Goal: Task Accomplishment & Management: Use online tool/utility

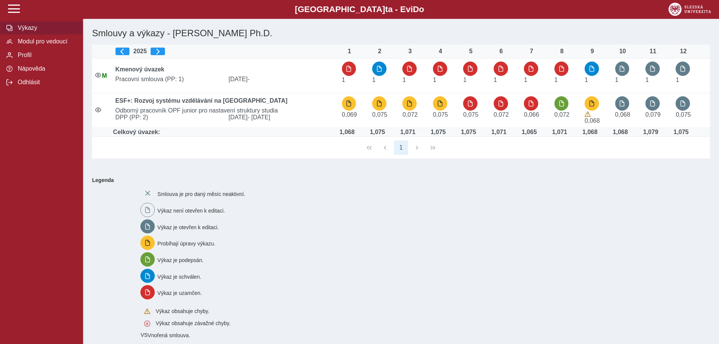
click at [593, 102] on span "button" at bounding box center [592, 103] width 6 height 6
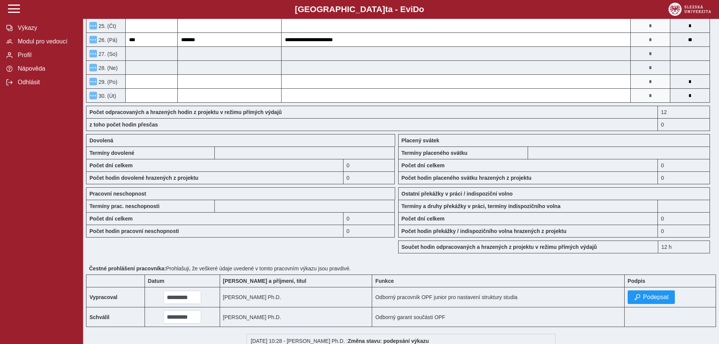
scroll to position [491, 0]
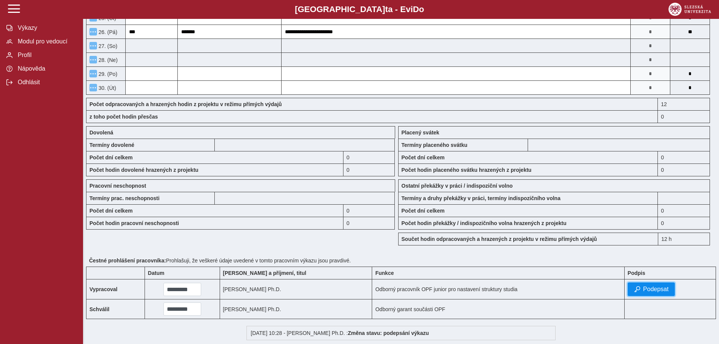
click at [658, 288] on span "Podepsat" at bounding box center [656, 289] width 26 height 7
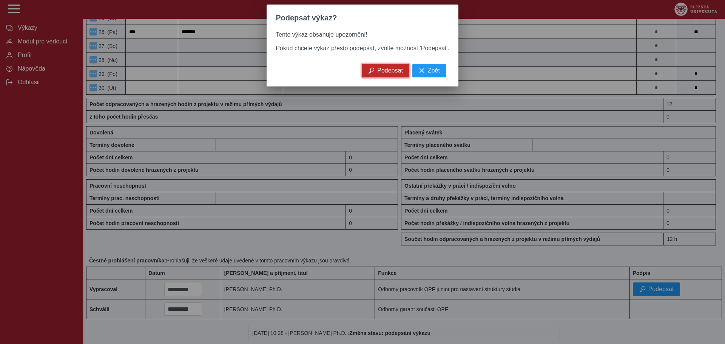
click at [394, 74] on span "Podepsat" at bounding box center [390, 70] width 26 height 7
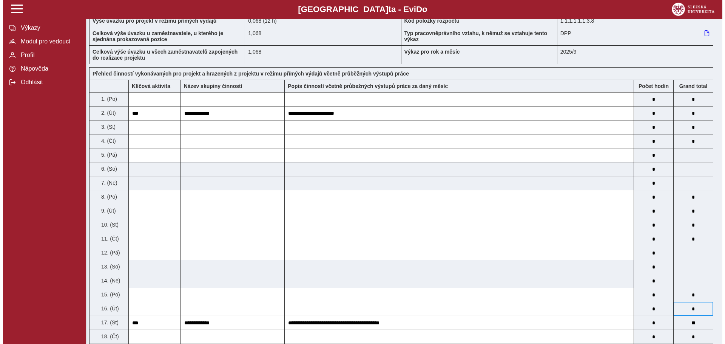
scroll to position [0, 0]
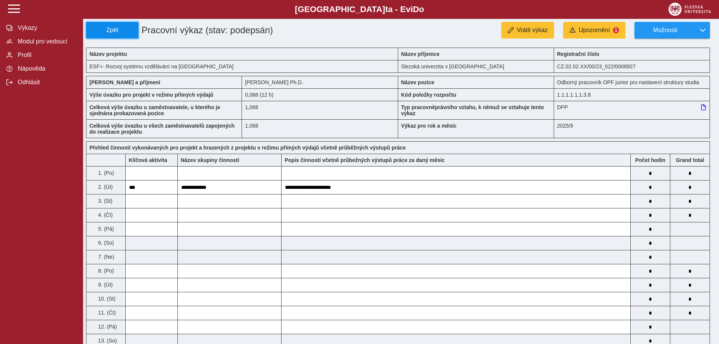
click at [111, 27] on span "Zpět" at bounding box center [112, 30] width 46 height 7
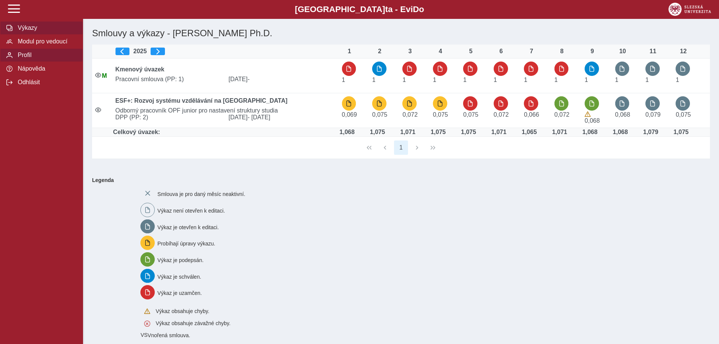
click at [26, 59] on span "Profil" at bounding box center [45, 55] width 61 height 7
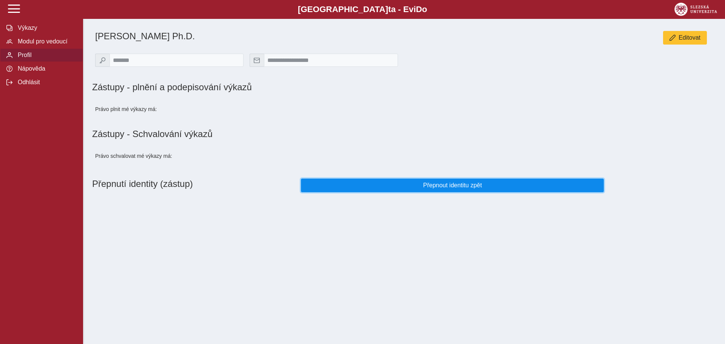
click at [427, 188] on span "Přepnout identitu zpět" at bounding box center [452, 185] width 290 height 7
